Goal: Task Accomplishment & Management: Use online tool/utility

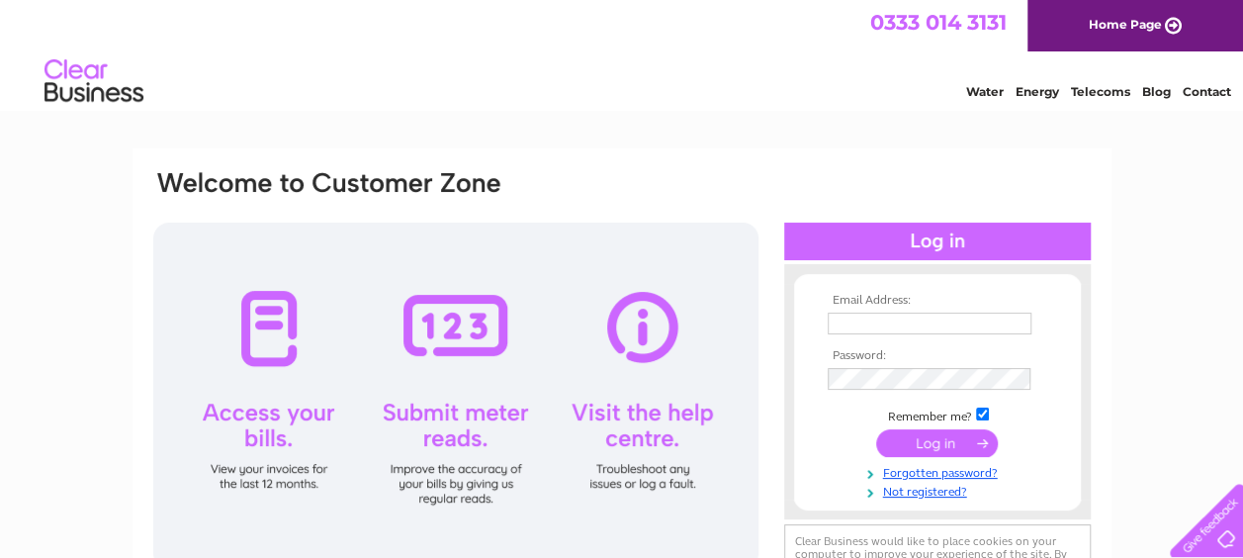
type input "[EMAIL_ADDRESS][DOMAIN_NAME]"
click at [905, 443] on input "submit" at bounding box center [937, 443] width 122 height 28
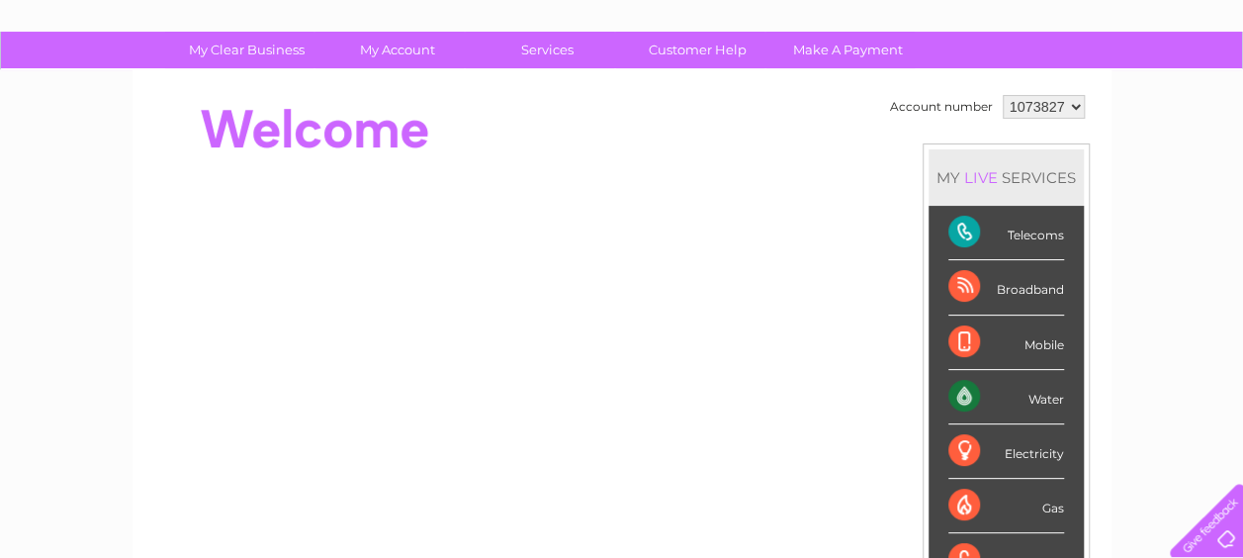
scroll to position [119, 0]
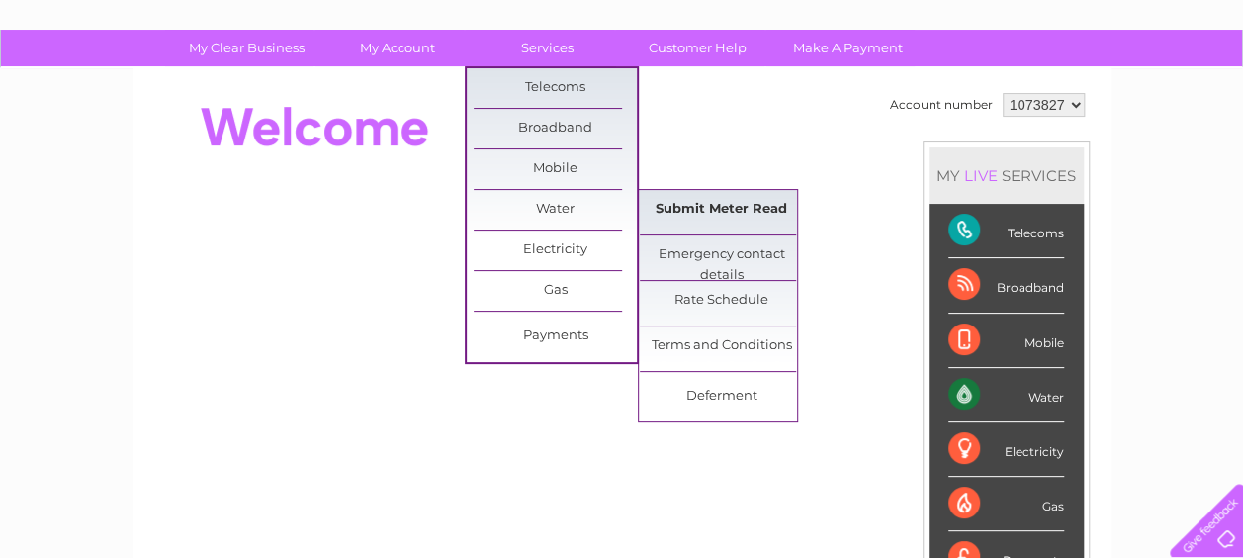
click at [708, 204] on link "Submit Meter Read" at bounding box center [721, 210] width 163 height 40
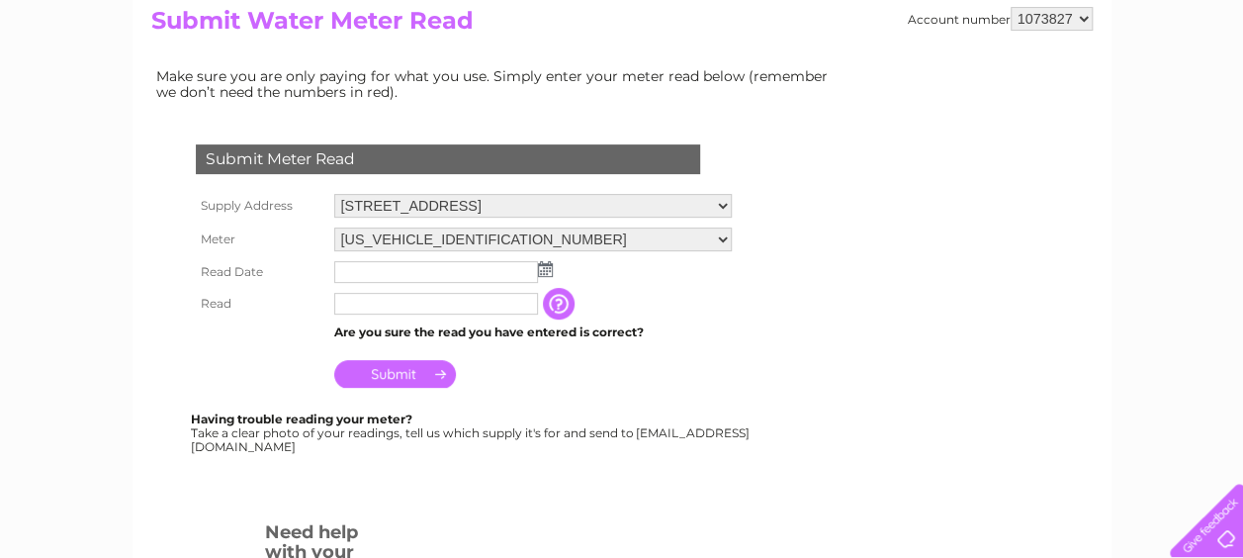
scroll to position [237, 0]
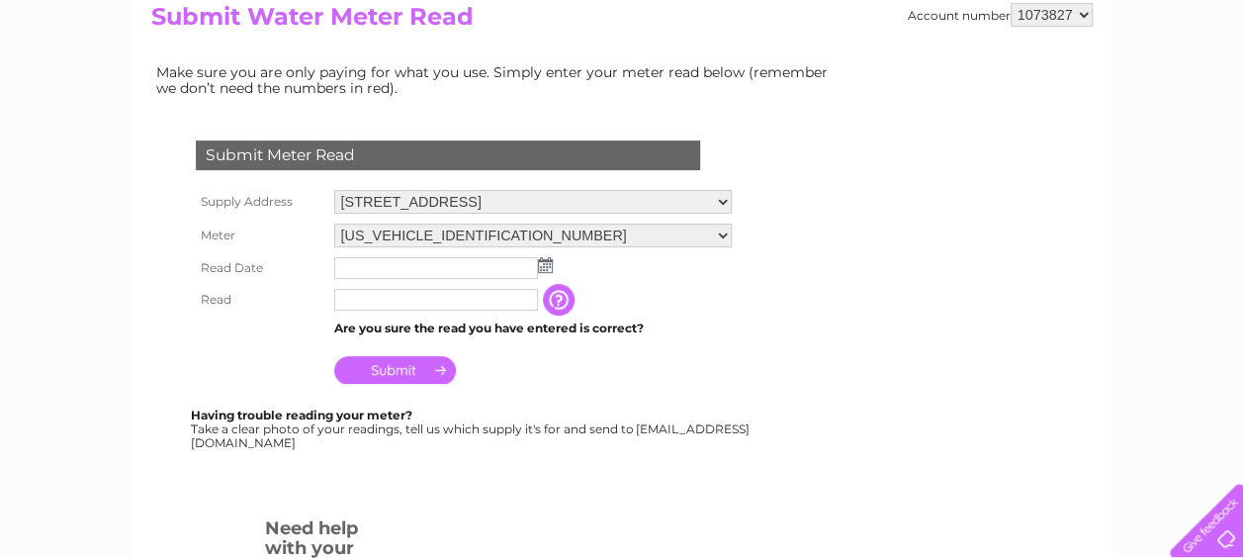
click at [543, 265] on img at bounding box center [545, 265] width 15 height 16
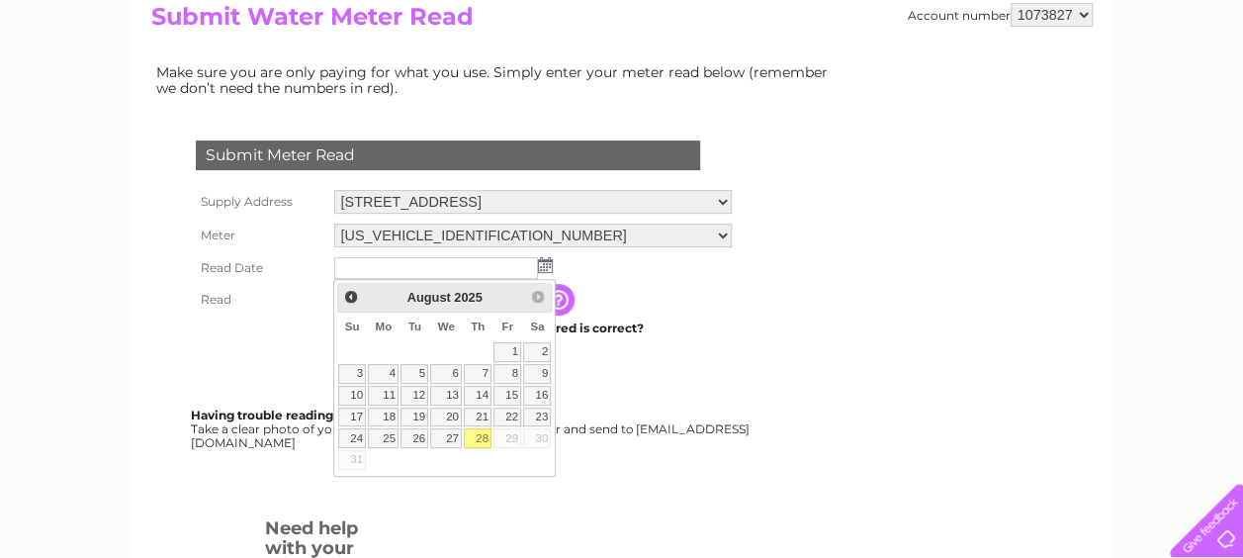
click at [481, 429] on link "28" at bounding box center [478, 438] width 28 height 20
type input "2025/08/28"
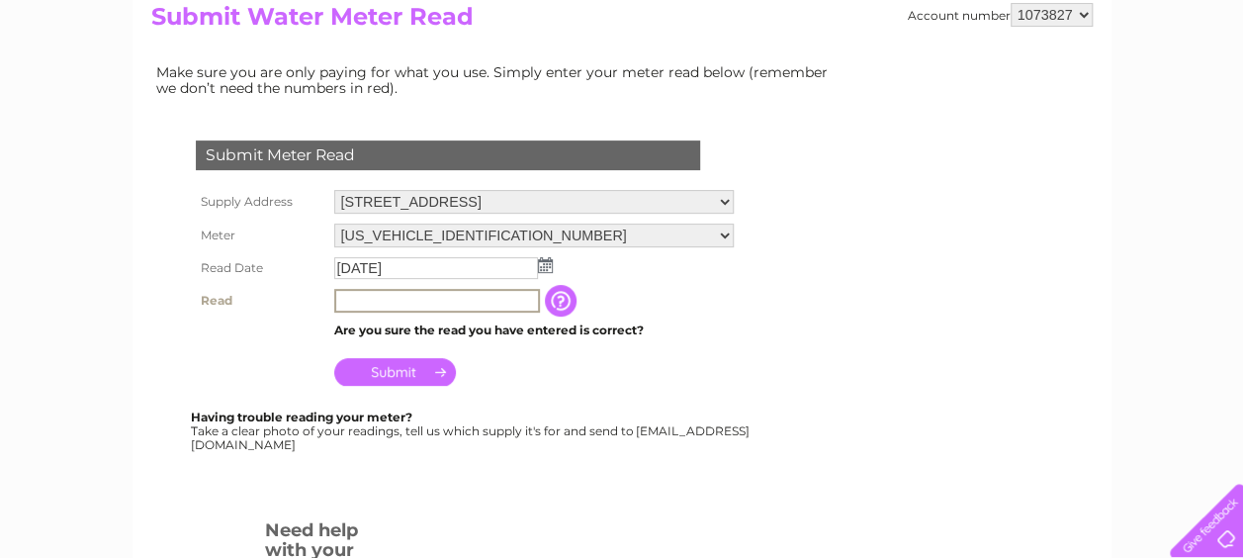
click at [407, 291] on input "text" at bounding box center [437, 301] width 206 height 24
type input "00393"
click at [374, 366] on input "Submit" at bounding box center [395, 370] width 122 height 28
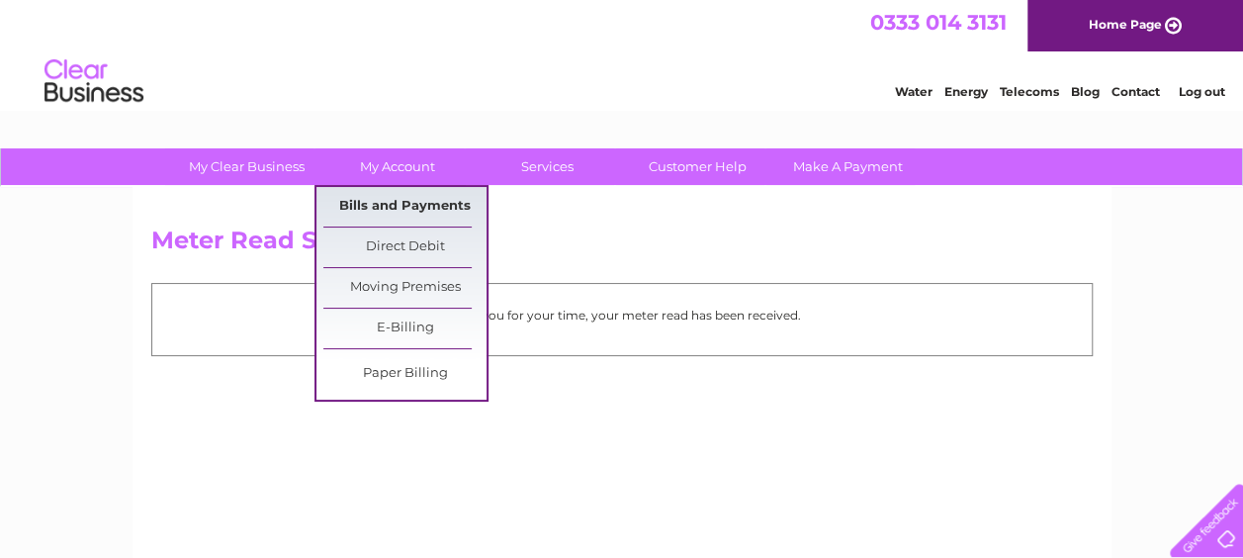
click at [388, 203] on link "Bills and Payments" at bounding box center [404, 207] width 163 height 40
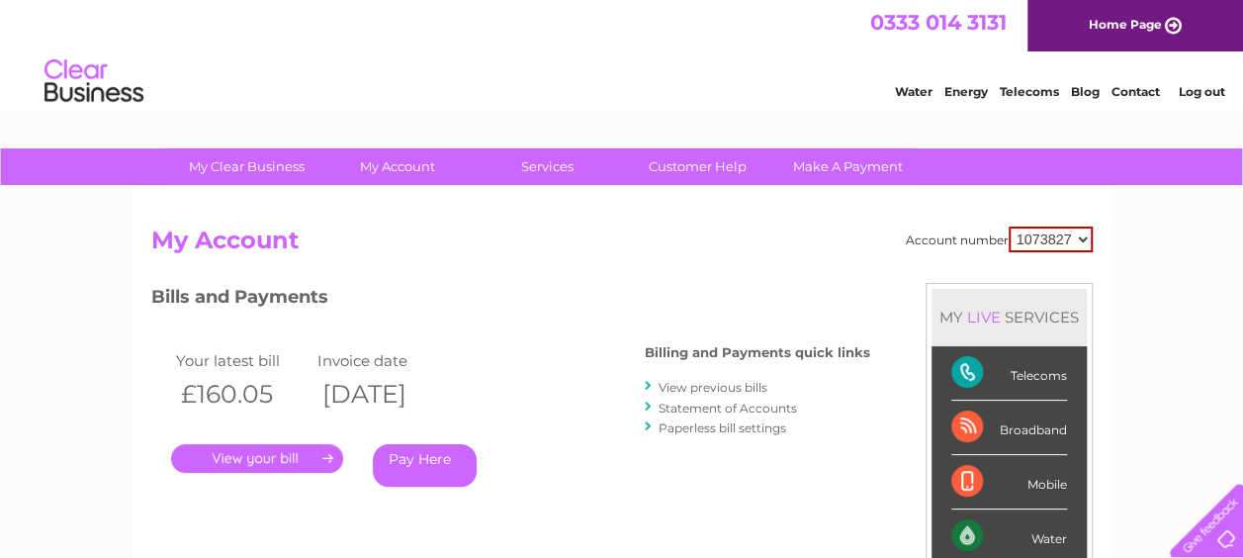
click at [229, 458] on link "." at bounding box center [257, 458] width 172 height 29
click at [685, 388] on link "View previous bills" at bounding box center [713, 387] width 109 height 15
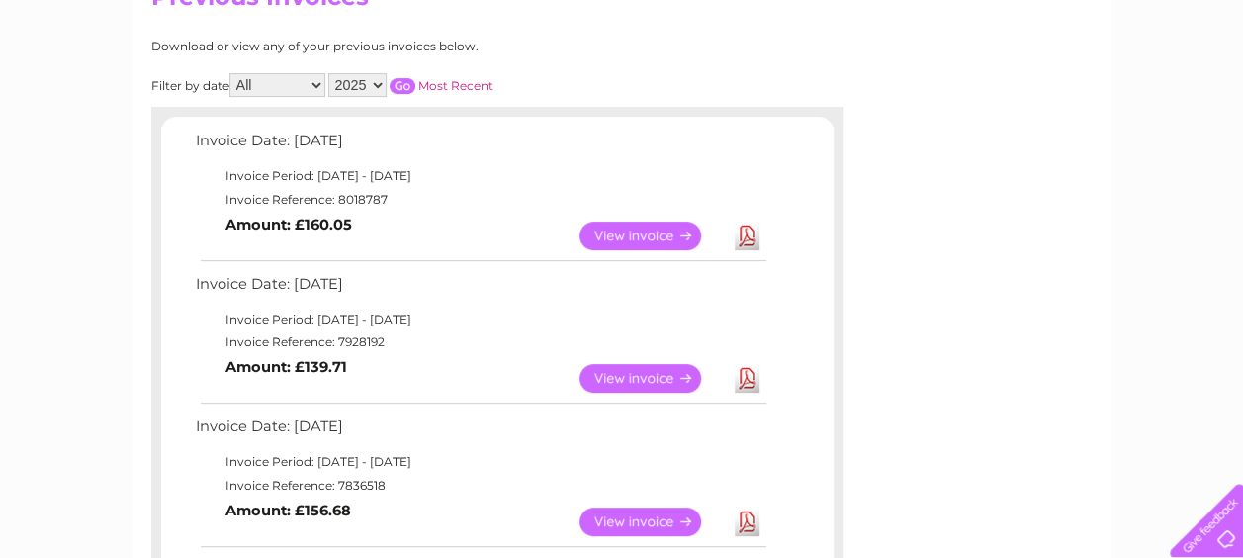
scroll to position [277, 0]
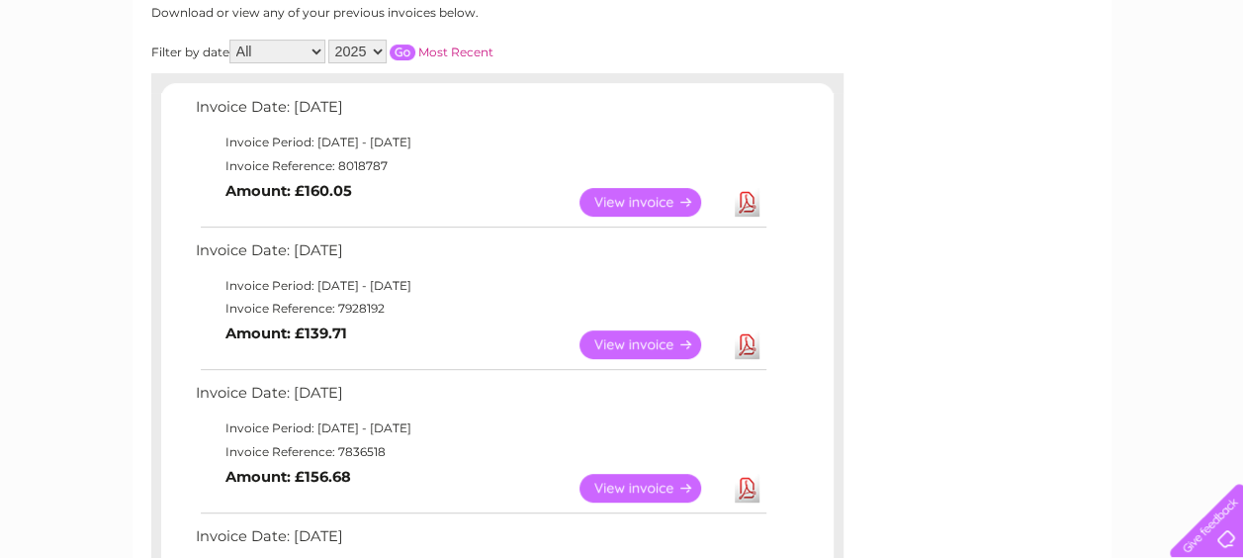
click at [668, 341] on link "View" at bounding box center [651, 344] width 145 height 29
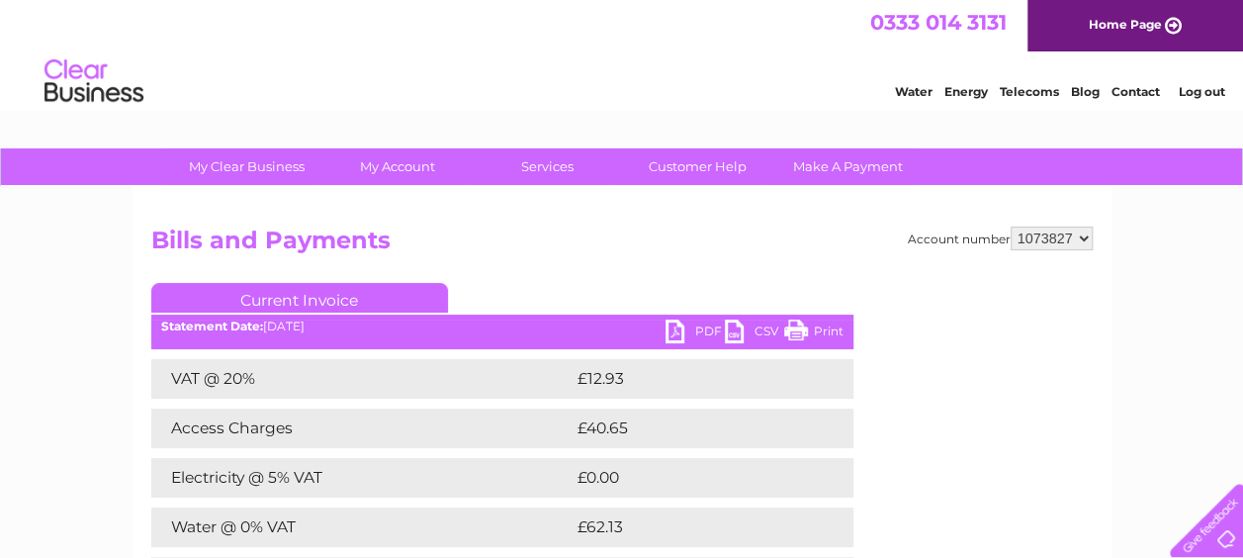
click at [674, 335] on link "PDF" at bounding box center [694, 333] width 59 height 29
